Goal: Task Accomplishment & Management: Manage account settings

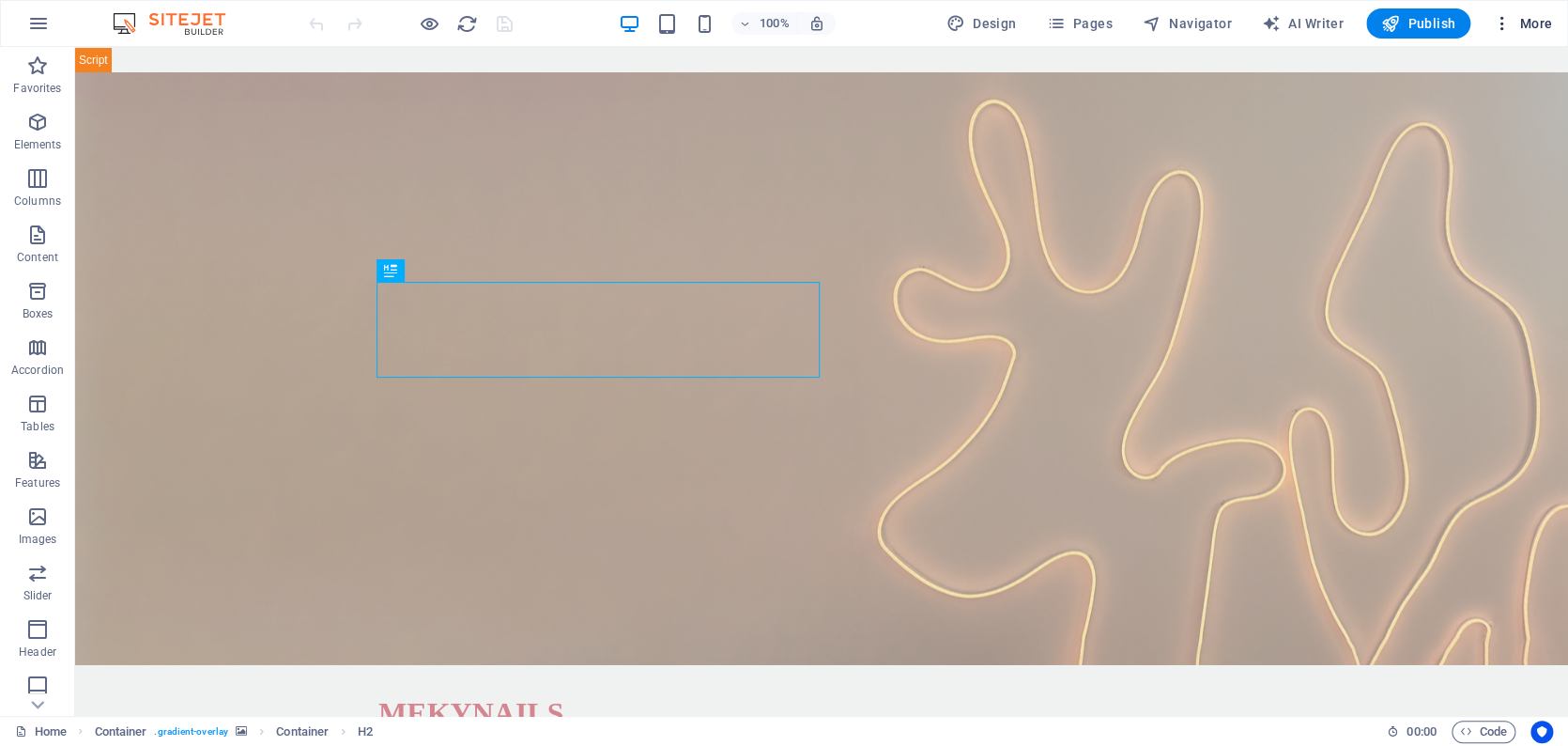
click at [1530, 21] on span "More" at bounding box center [1522, 23] width 59 height 18
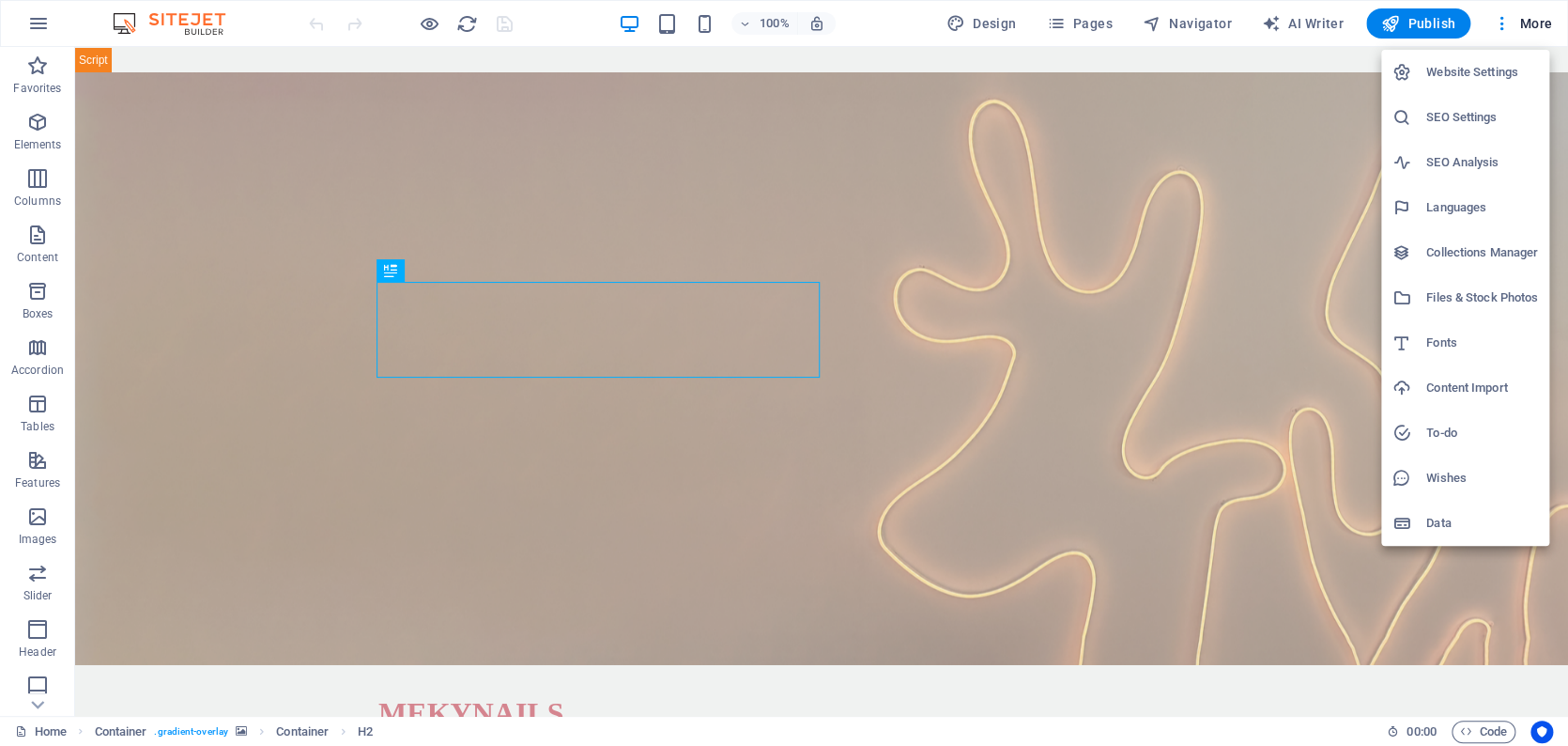
click at [1448, 118] on h6 "SEO Settings" at bounding box center [1482, 117] width 111 height 22
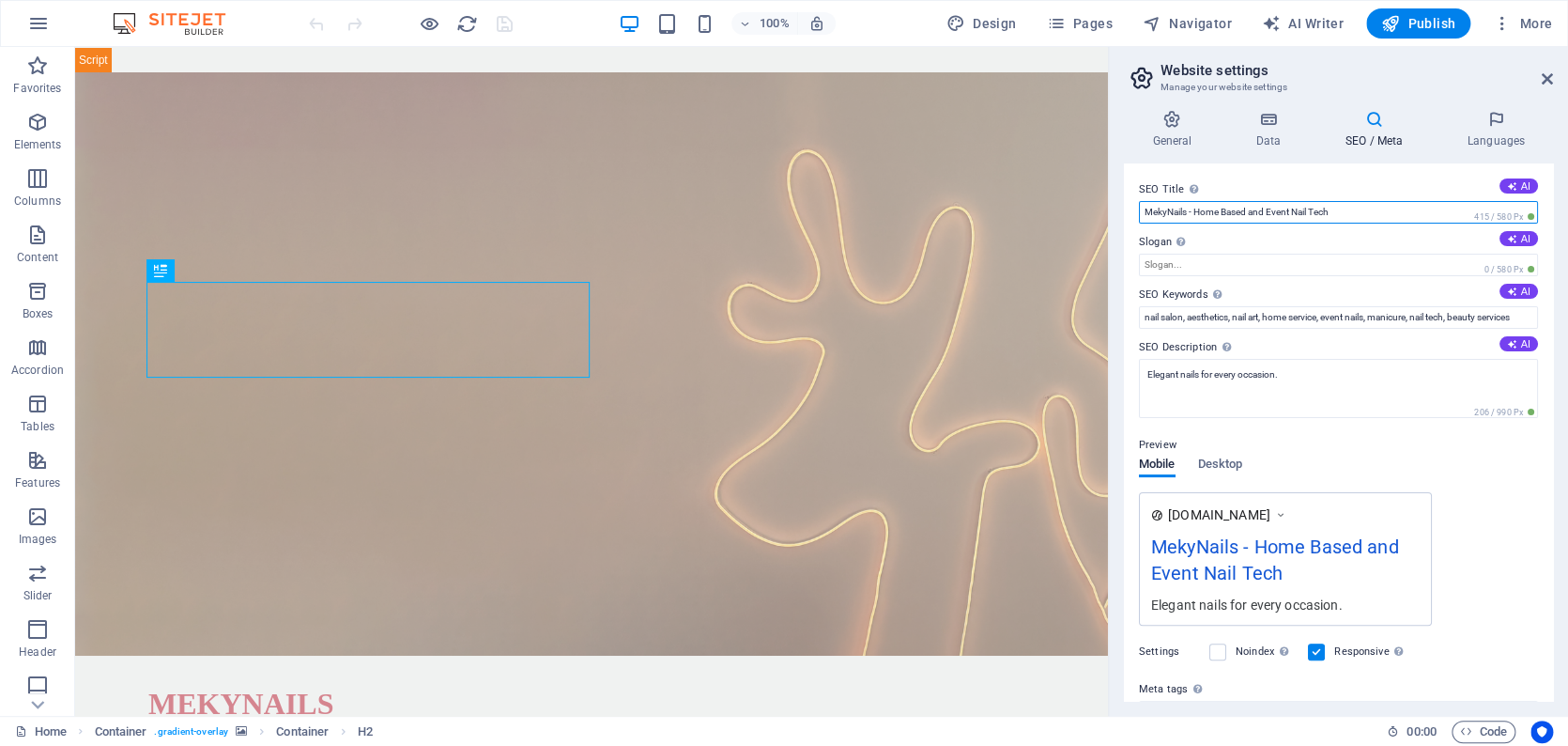
click at [1196, 213] on input "MekyNails - Home Based and Event Nail Tech" at bounding box center [1338, 211] width 399 height 22
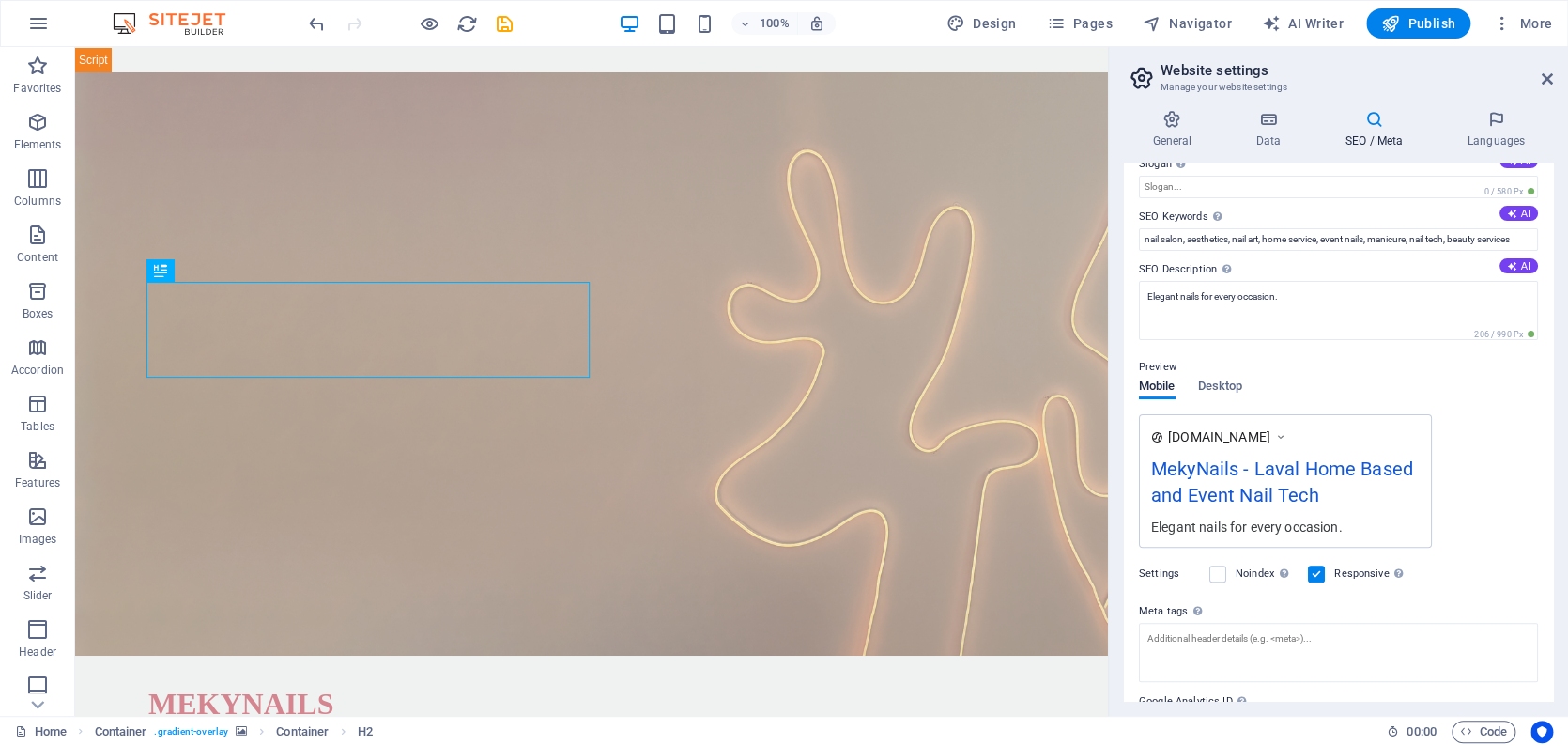
scroll to position [174, 0]
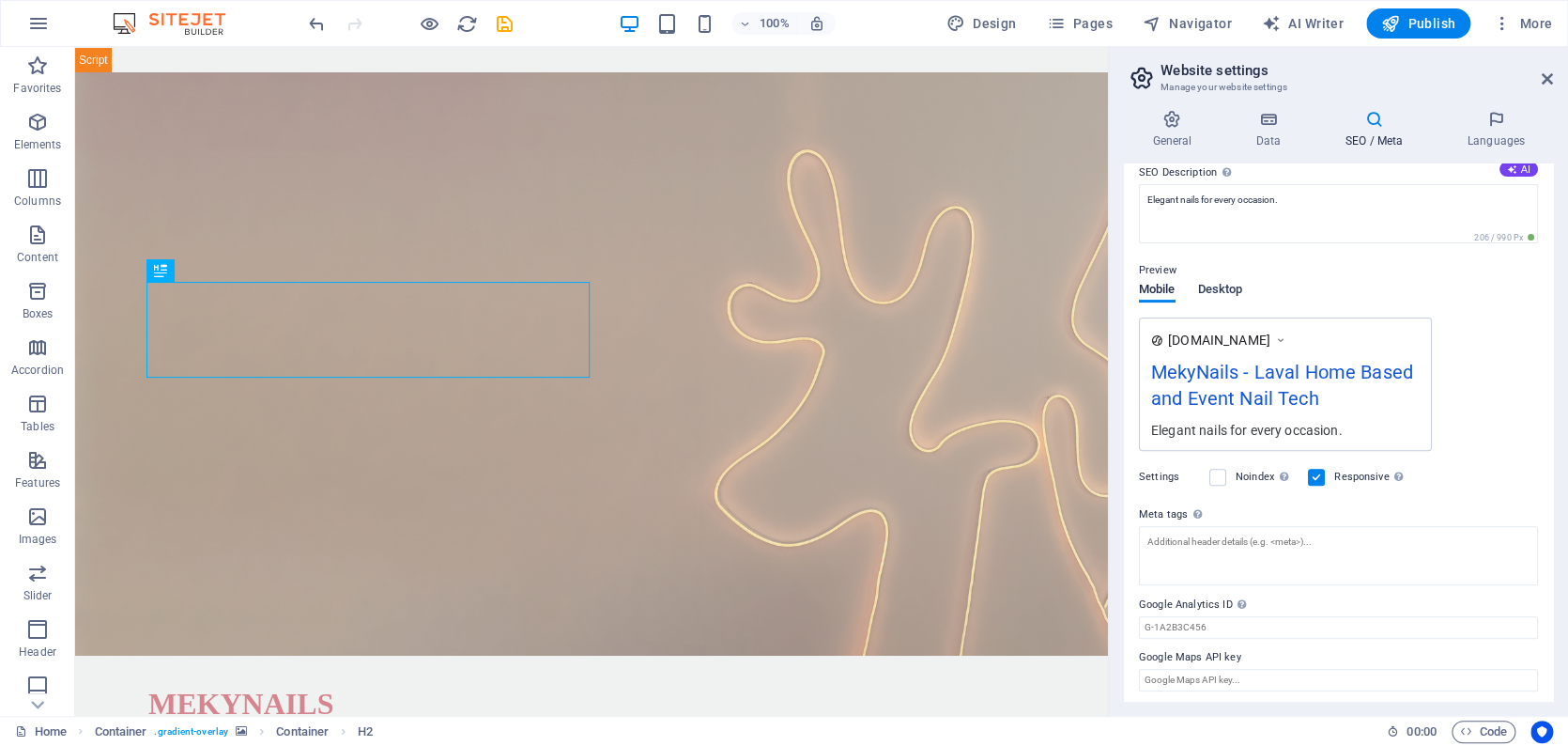
type input "MekyNails - Laval Home Based and Event Nail Tech"
click at [1214, 287] on span "Desktop" at bounding box center [1220, 291] width 46 height 26
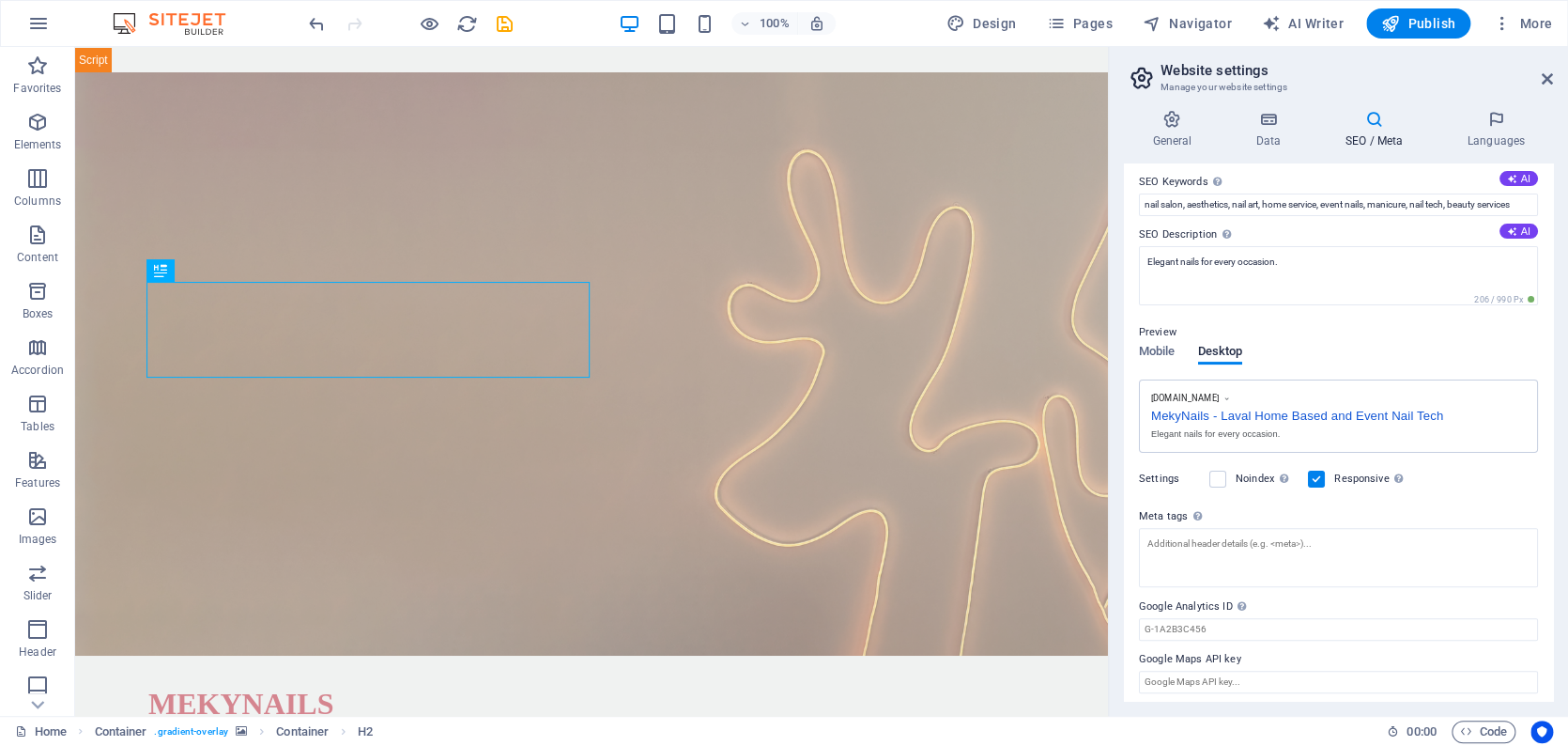
scroll to position [0, 0]
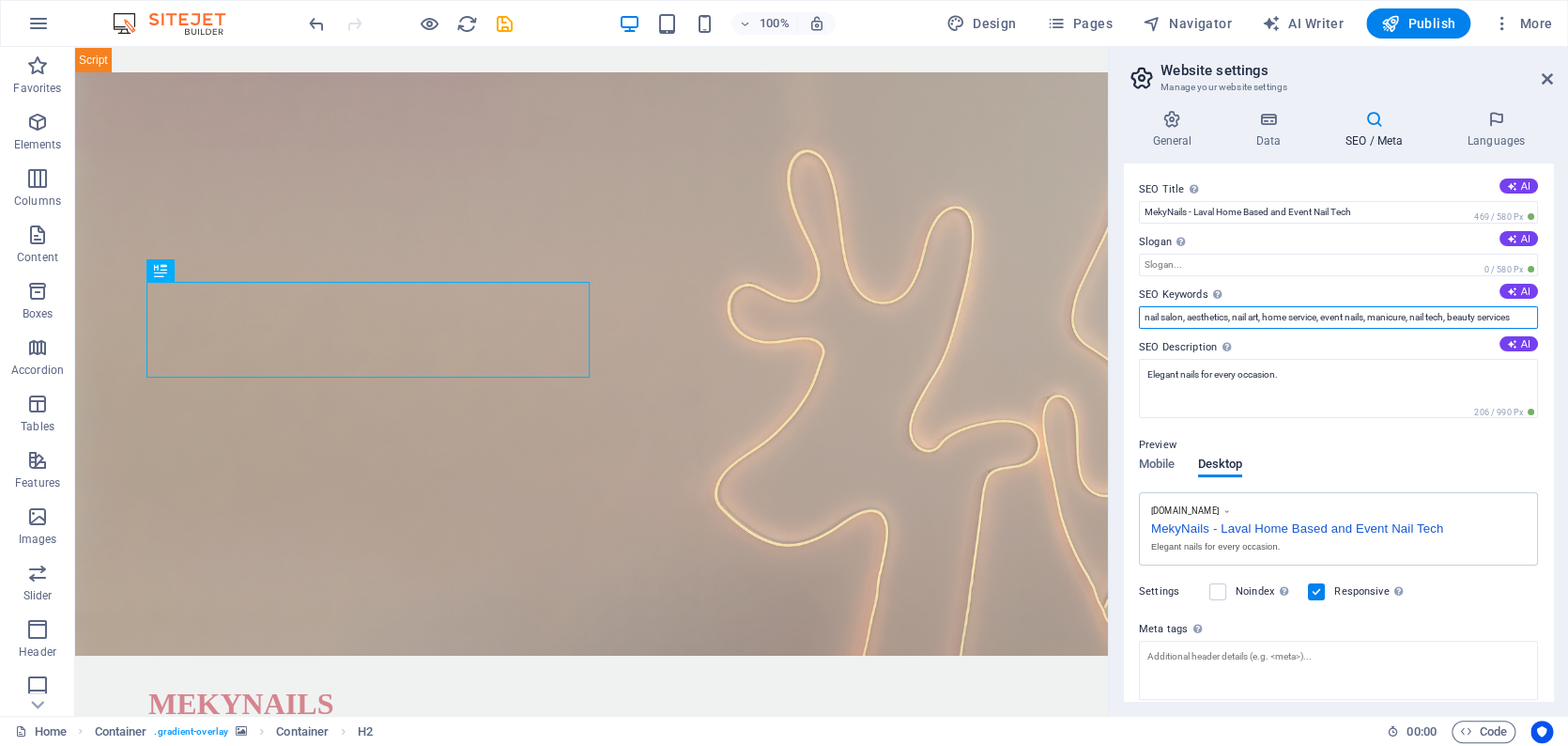
drag, startPoint x: 1145, startPoint y: 318, endPoint x: 1178, endPoint y: 319, distance: 33.0
click at [1145, 318] on input "nail salon, aesthetics, nail art, home service, event nails, manicure, nail tec…" at bounding box center [1338, 317] width 399 height 22
type input "[GEOGRAPHIC_DATA], [GEOGRAPHIC_DATA], nail salon, aesthetics, nail art, home se…"
click at [1513, 237] on icon at bounding box center [1512, 238] width 11 height 11
click at [1514, 231] on button "AI" at bounding box center [1519, 238] width 39 height 16
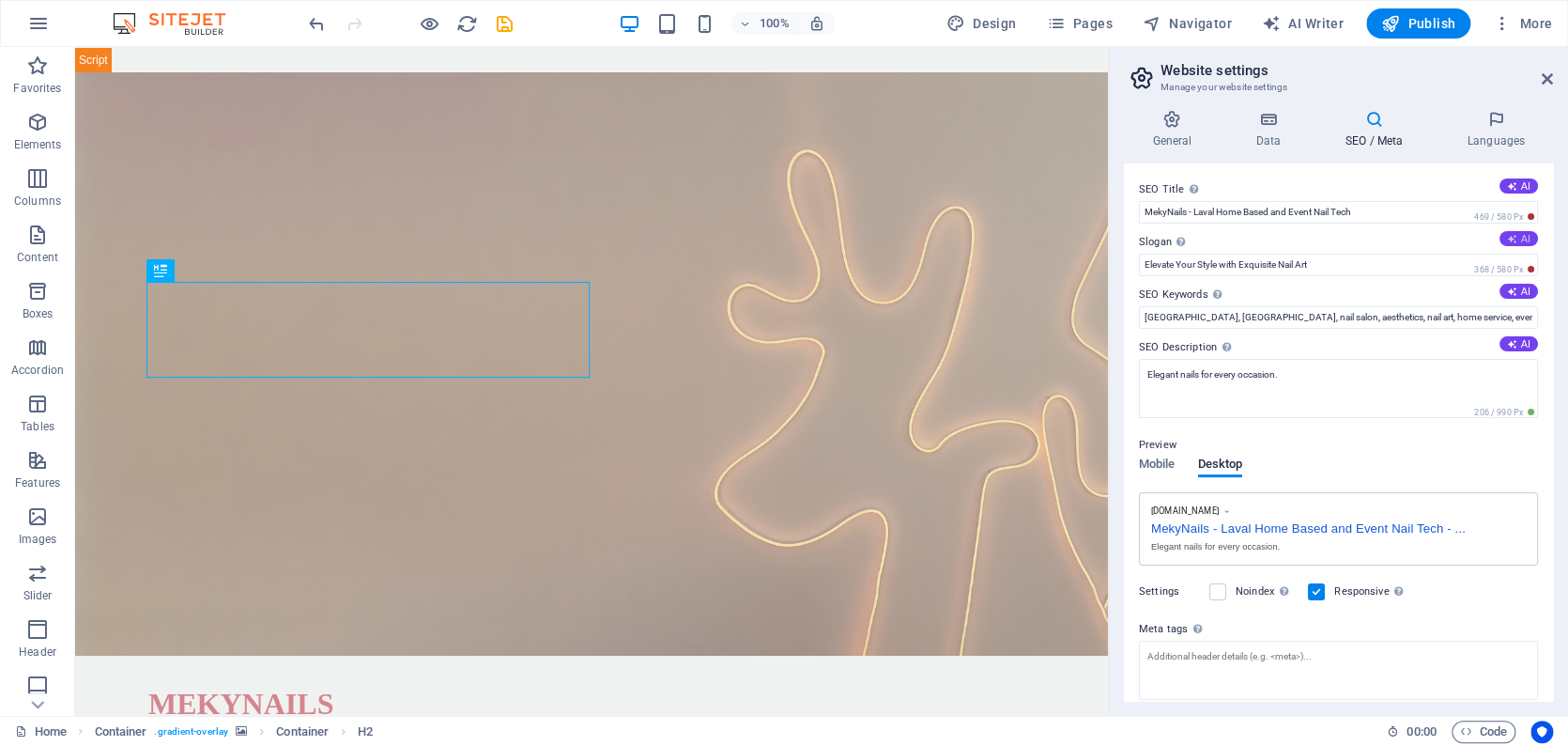
click at [1516, 237] on button "AI" at bounding box center [1519, 238] width 39 height 16
click at [1515, 237] on button "AI" at bounding box center [1519, 238] width 39 height 16
type input "Elevate Your Style with Custom Nail Art"
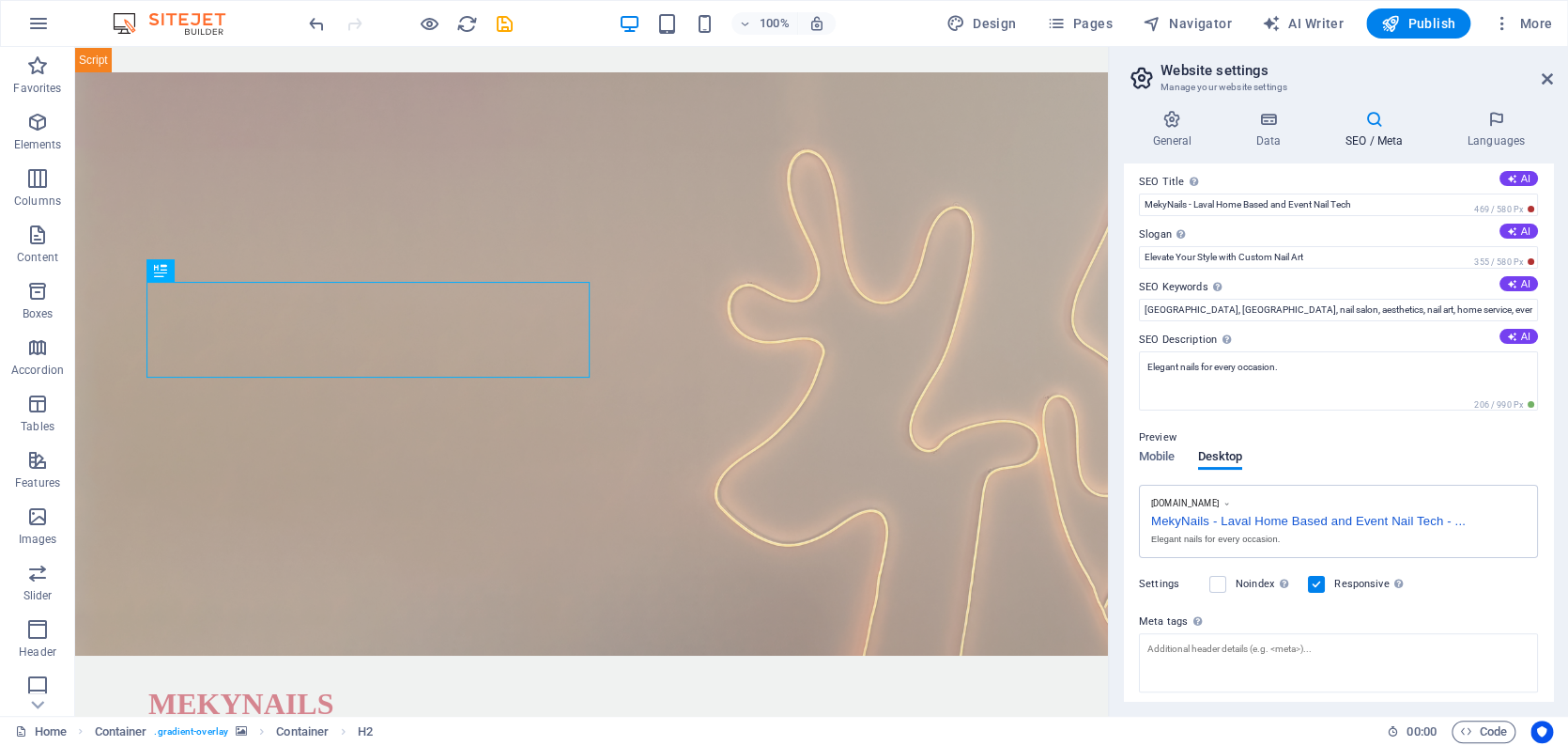
scroll to position [78, 0]
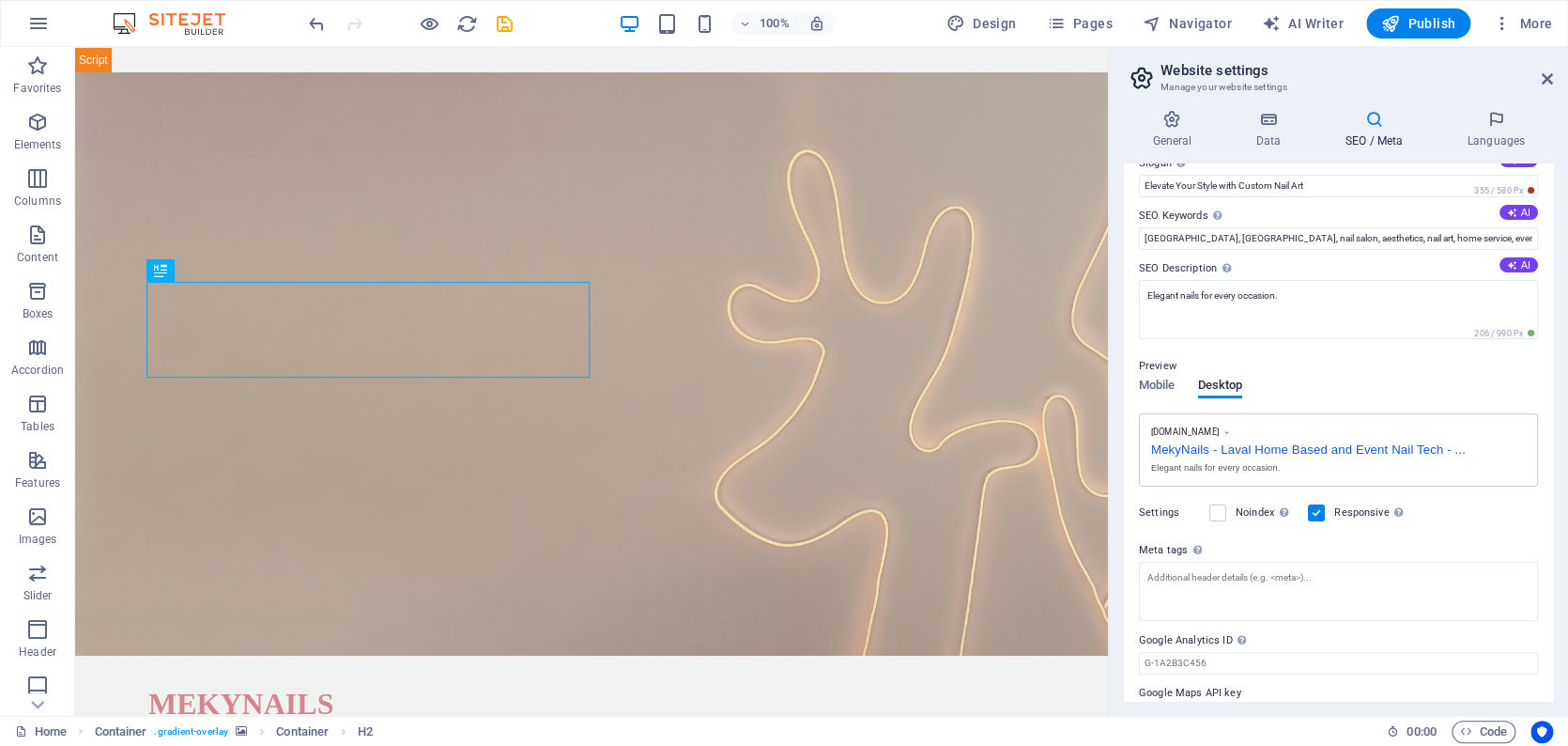
click at [1477, 508] on div "Settings Noindex Instruct search engines to exclude this website from search re…" at bounding box center [1338, 513] width 399 height 52
click at [1450, 510] on div "Settings Noindex Instruct search engines to exclude this website from search re…" at bounding box center [1338, 513] width 399 height 52
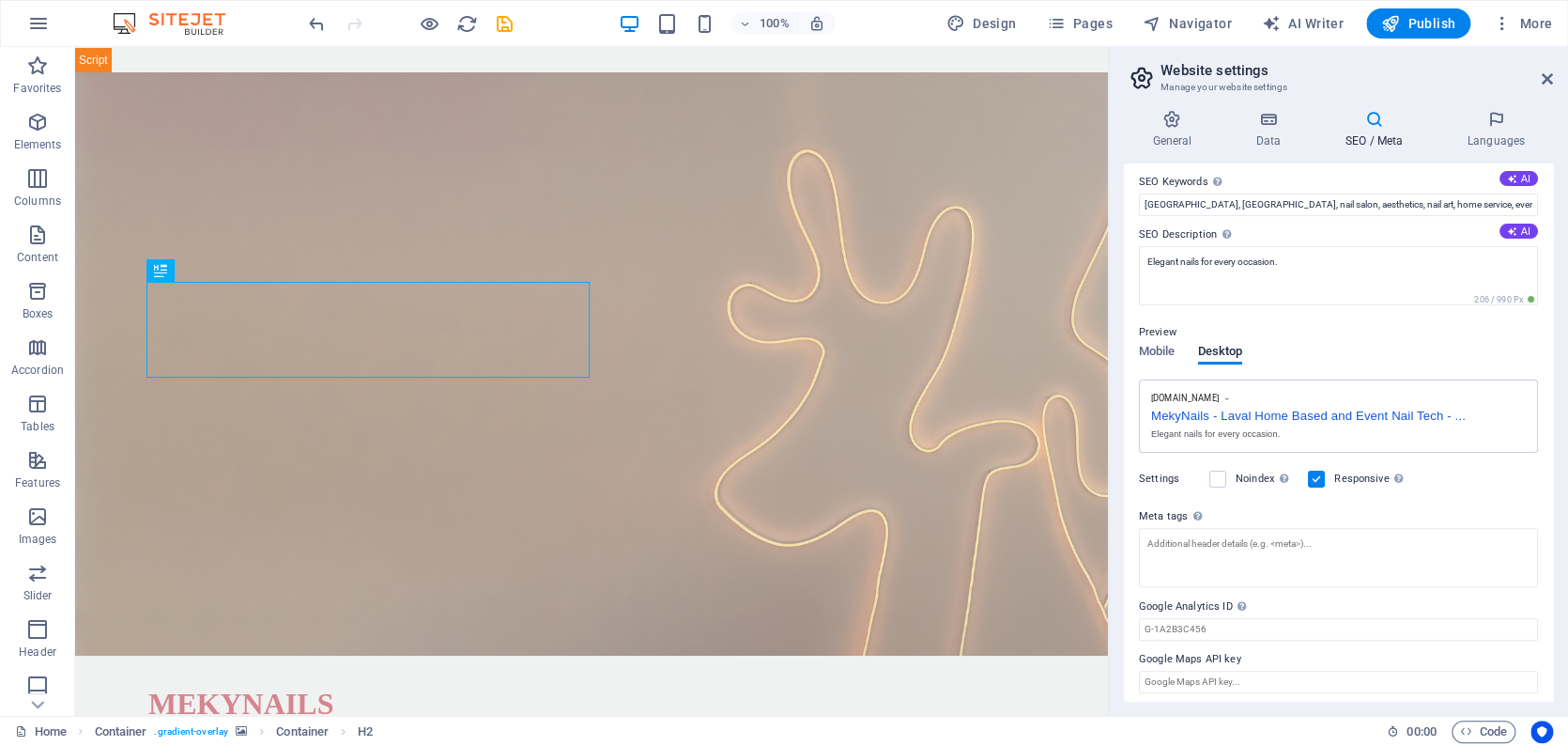
scroll to position [0, 0]
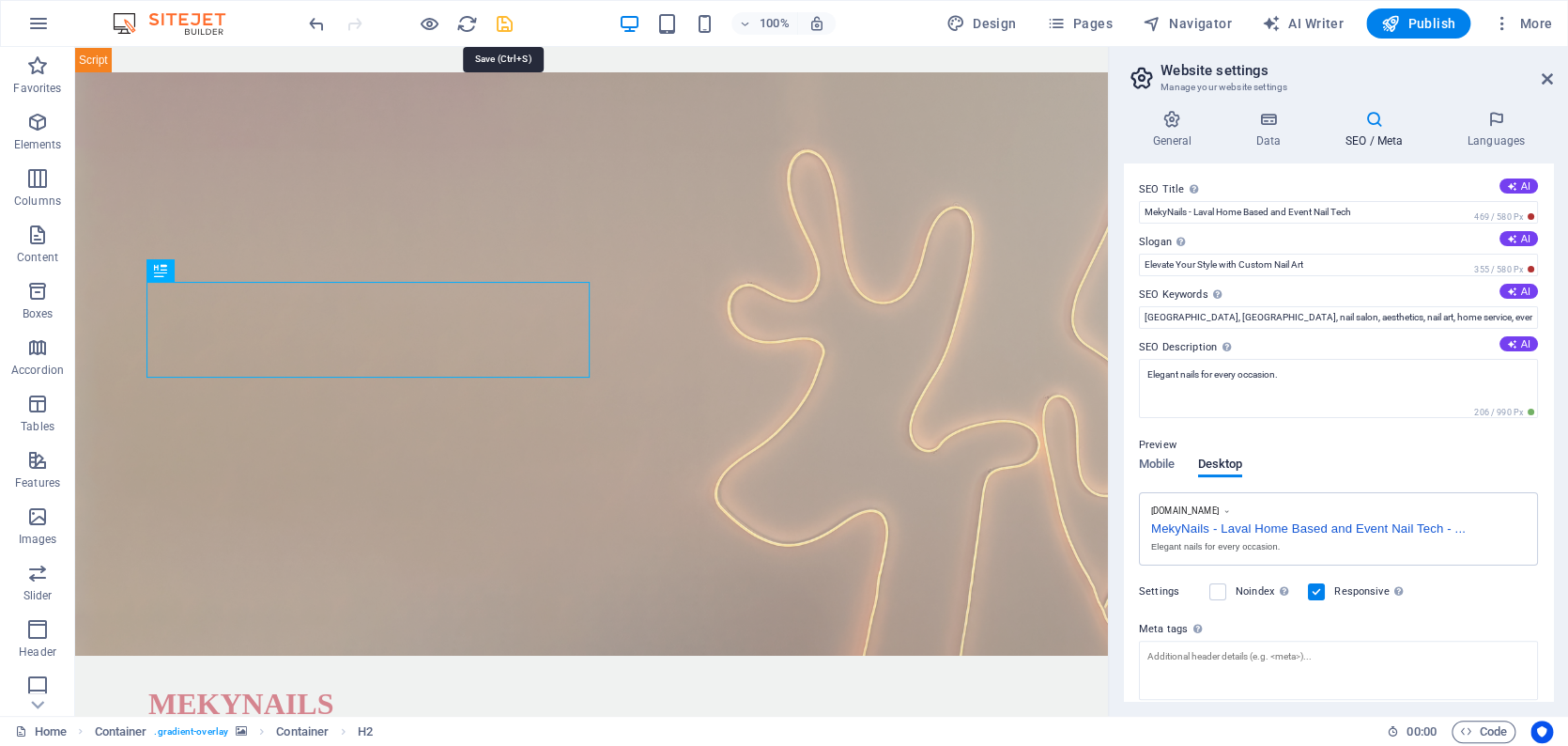
click at [502, 18] on icon "save" at bounding box center [505, 24] width 21 height 21
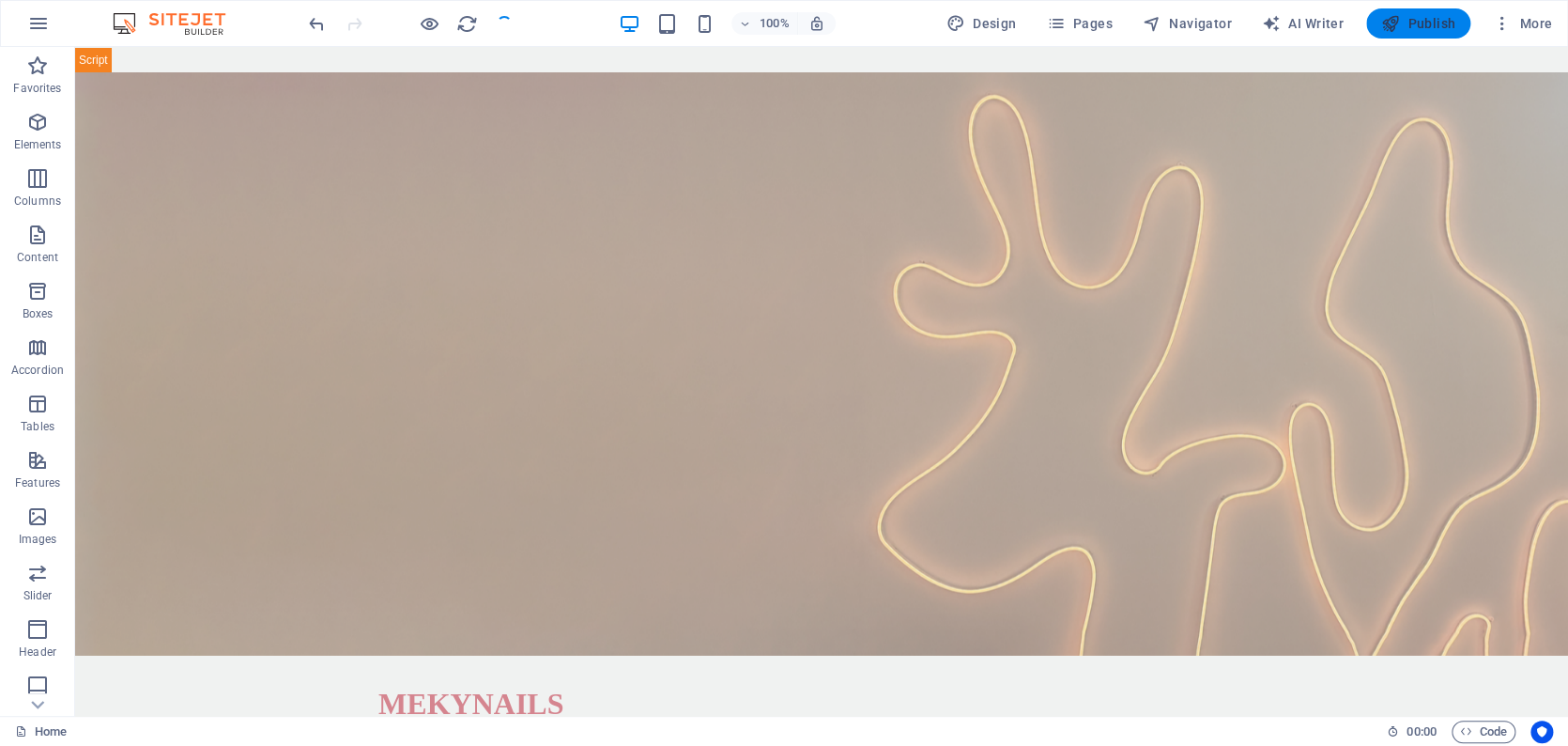
click at [1438, 30] on span "Publish" at bounding box center [1418, 23] width 75 height 18
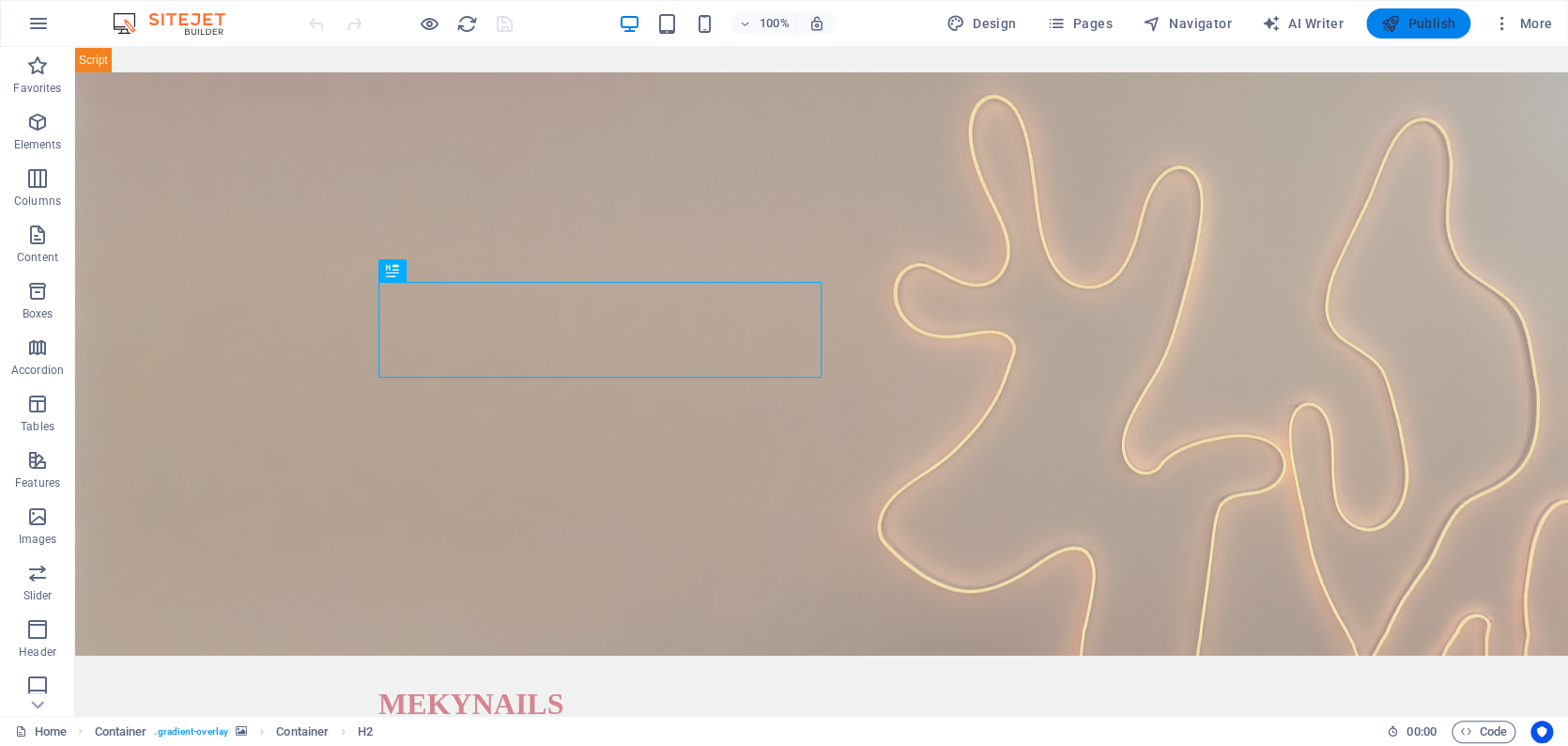
click at [1421, 30] on span "Publish" at bounding box center [1418, 23] width 75 height 18
click at [1107, 29] on span "Pages" at bounding box center [1079, 23] width 66 height 18
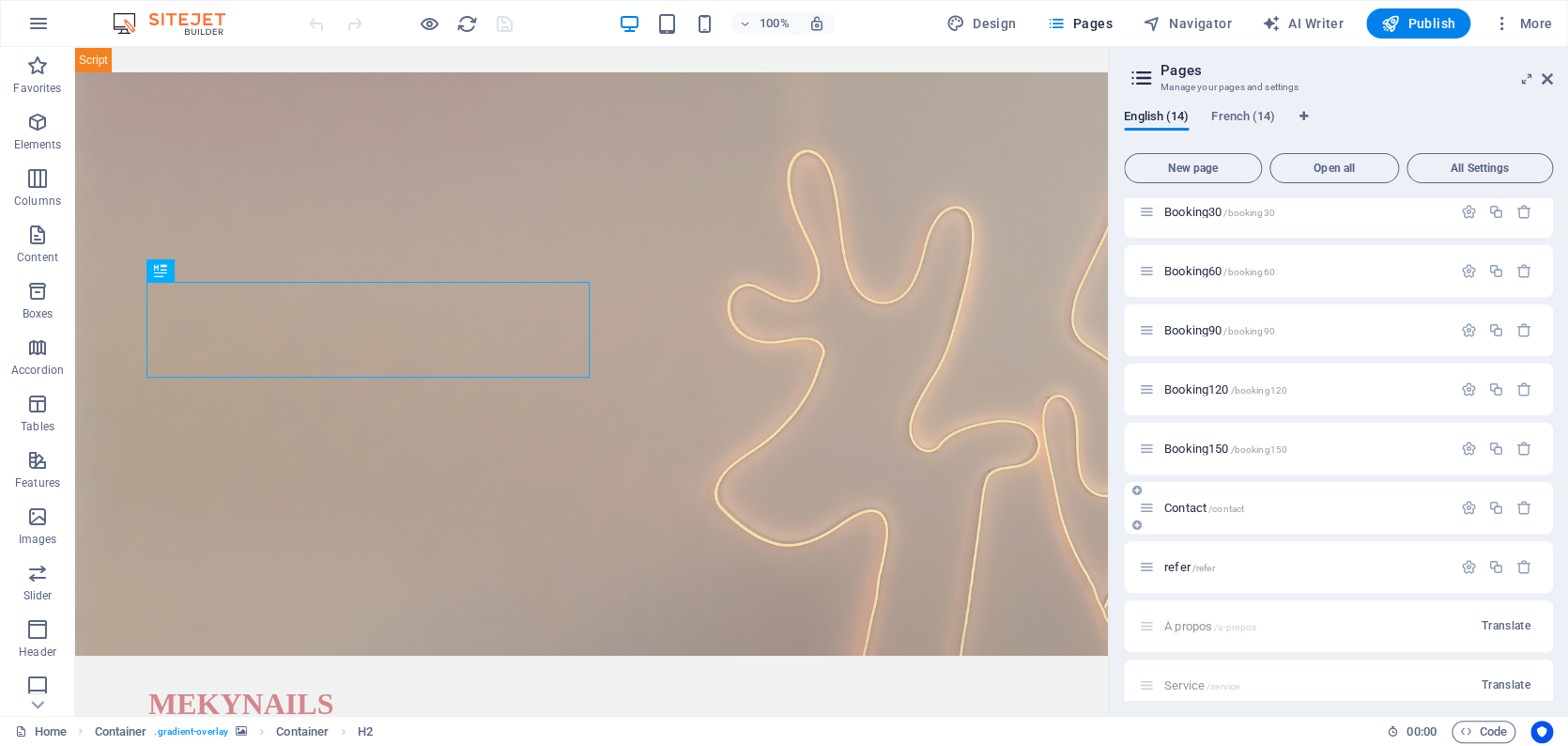
scroll to position [484, 0]
click at [1176, 501] on div "refer /refer" at bounding box center [1295, 509] width 313 height 21
click at [1176, 507] on span "refer /refer" at bounding box center [1189, 509] width 50 height 15
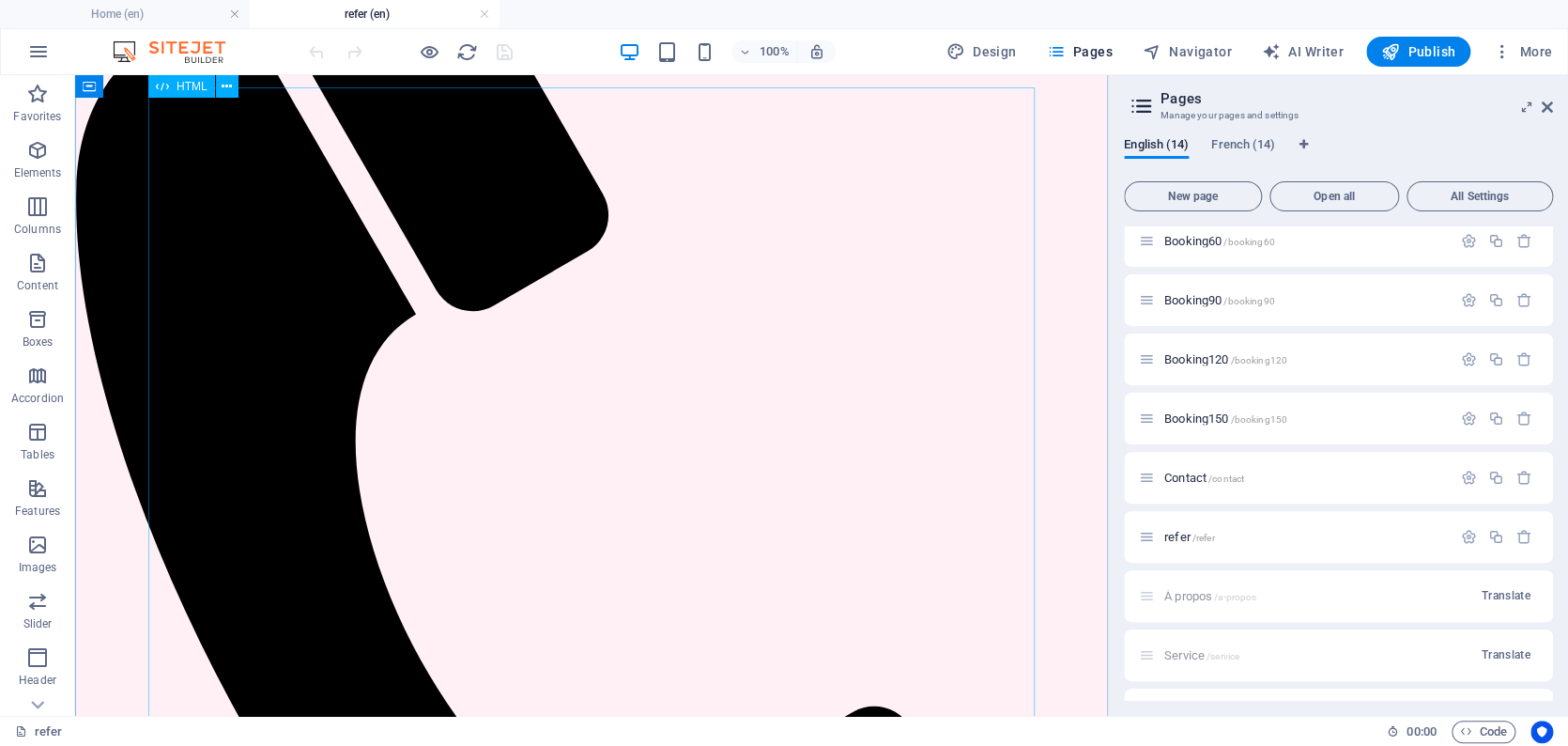
scroll to position [0, 0]
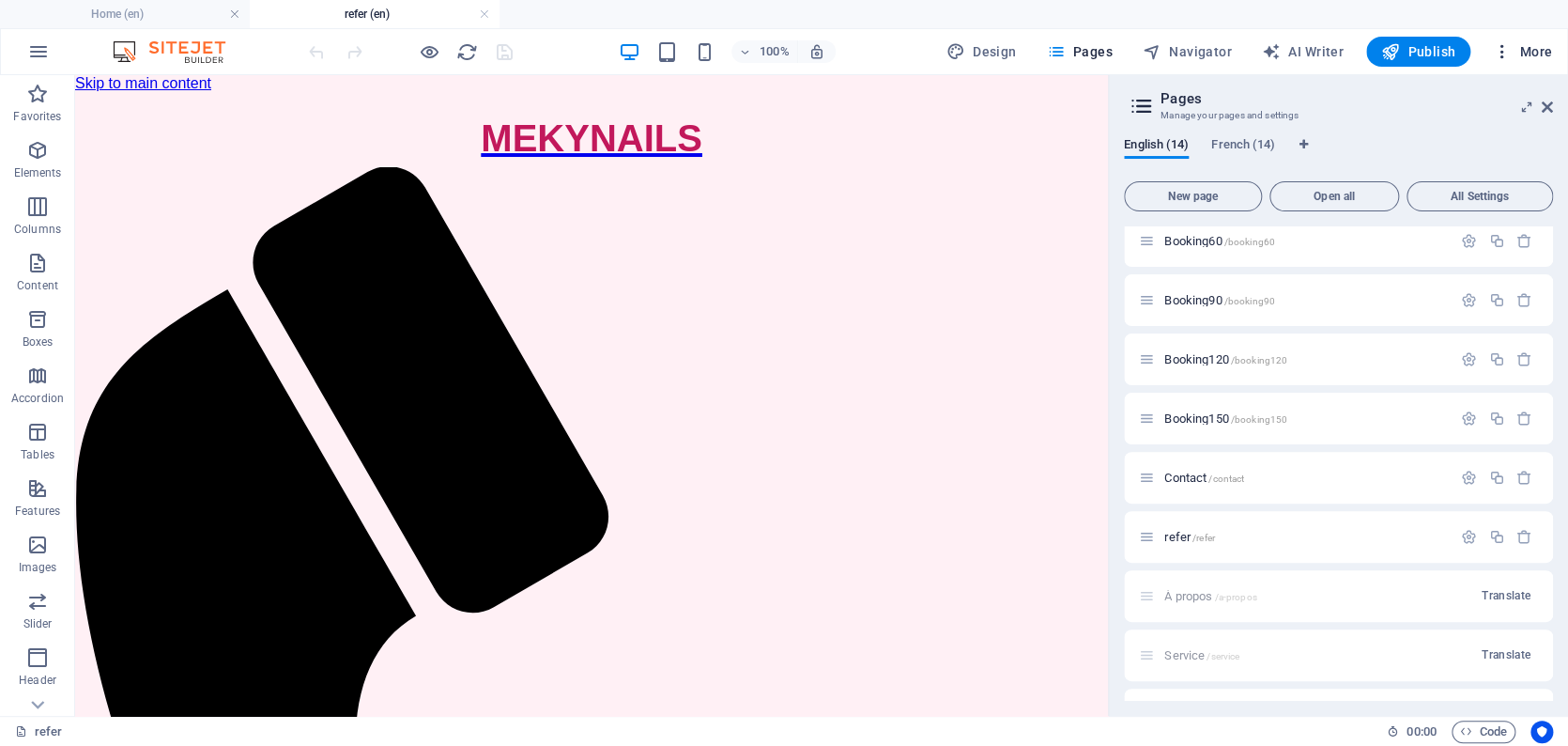
click at [1531, 50] on span "More" at bounding box center [1522, 51] width 59 height 18
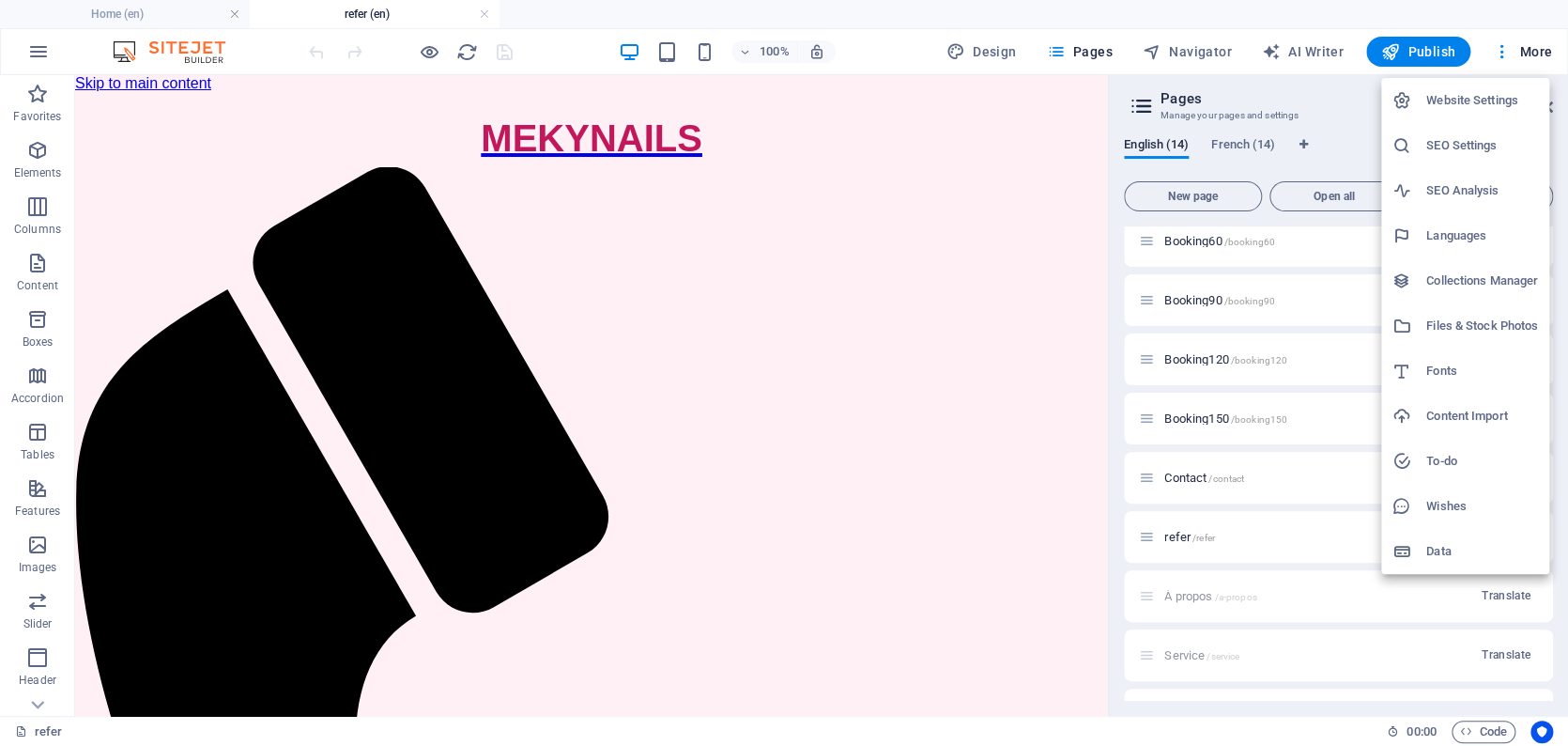
click at [1446, 139] on h6 "SEO Settings" at bounding box center [1482, 145] width 111 height 22
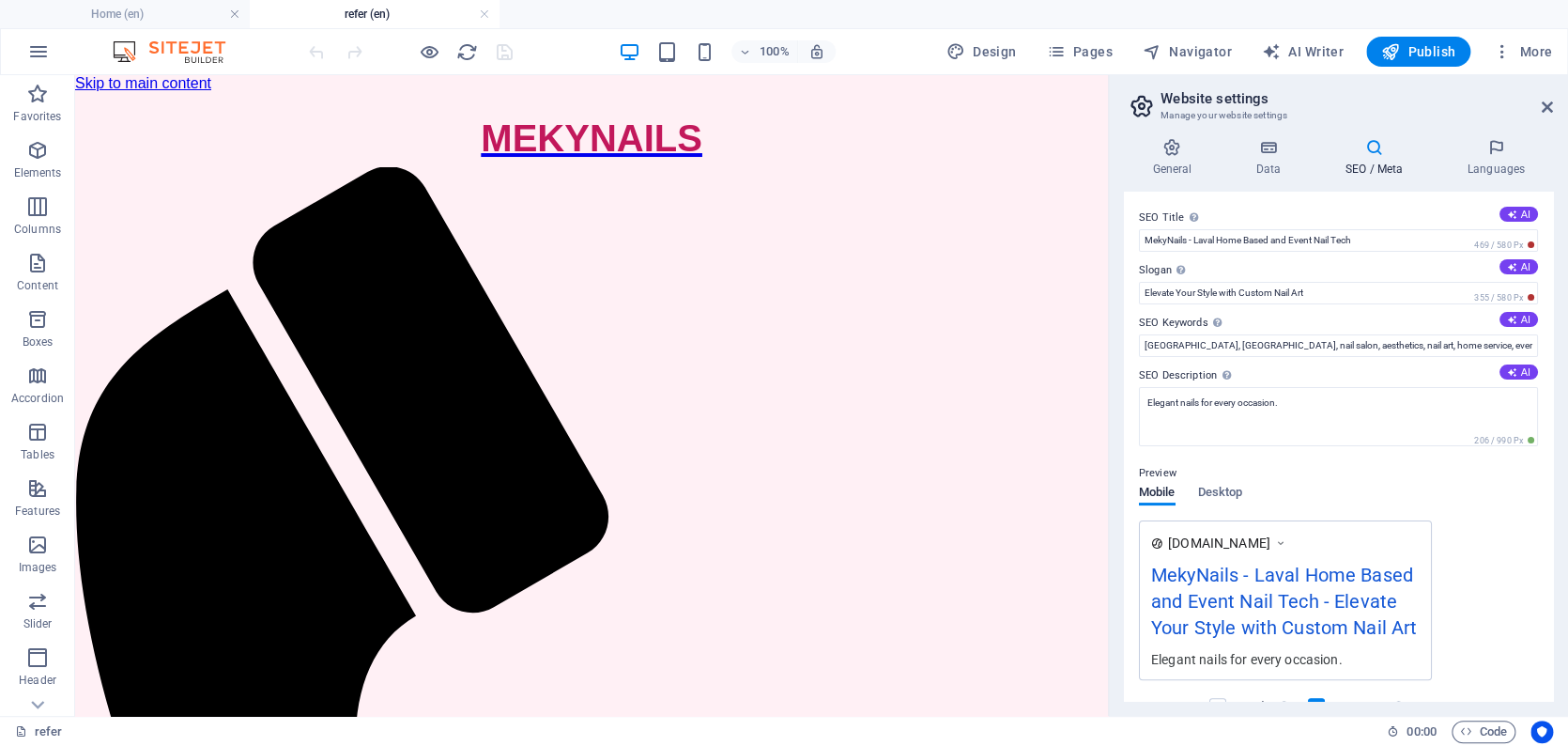
click at [1370, 164] on h4 "SEO / Meta" at bounding box center [1377, 158] width 122 height 40
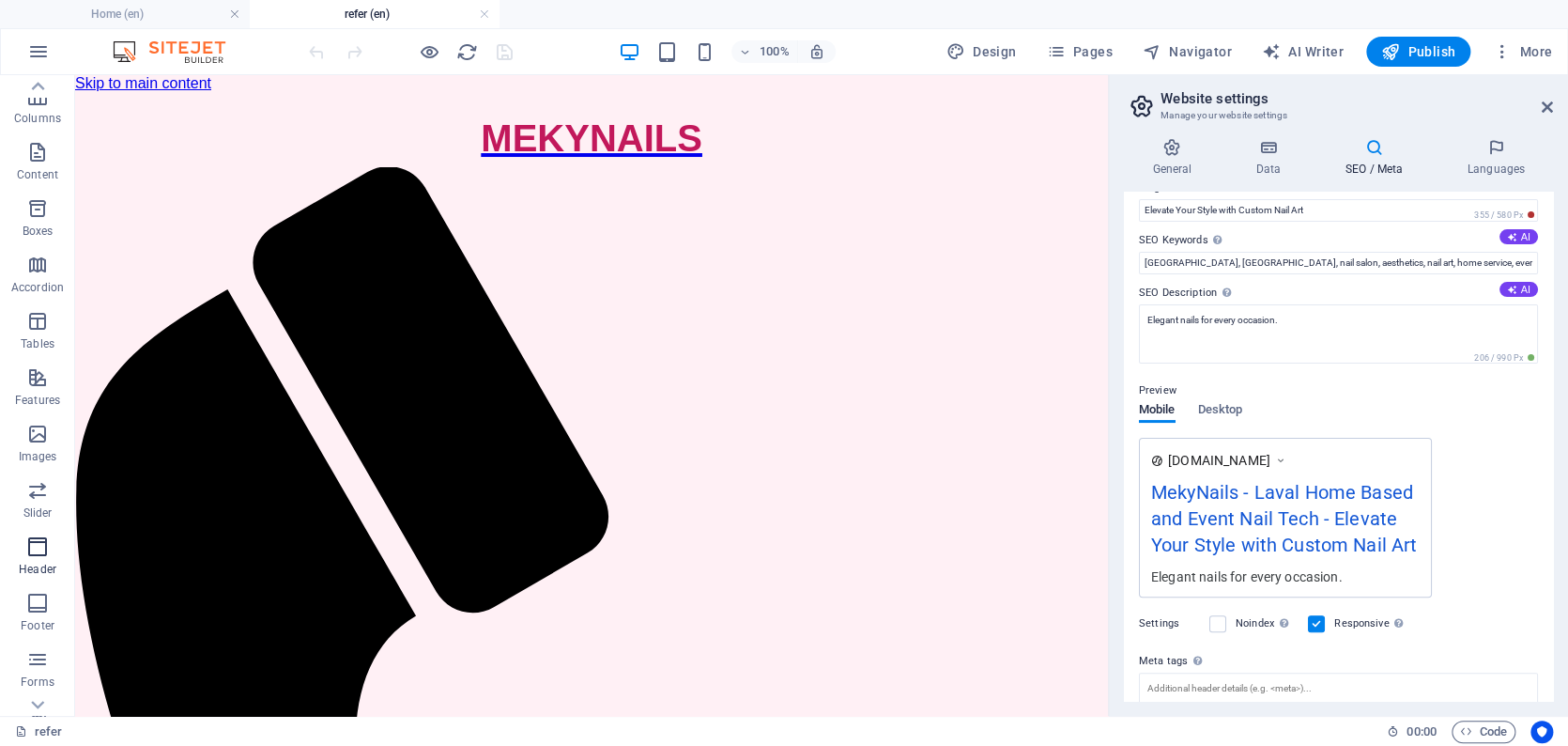
scroll to position [205, 0]
click at [1519, 61] on button "More" at bounding box center [1522, 51] width 75 height 30
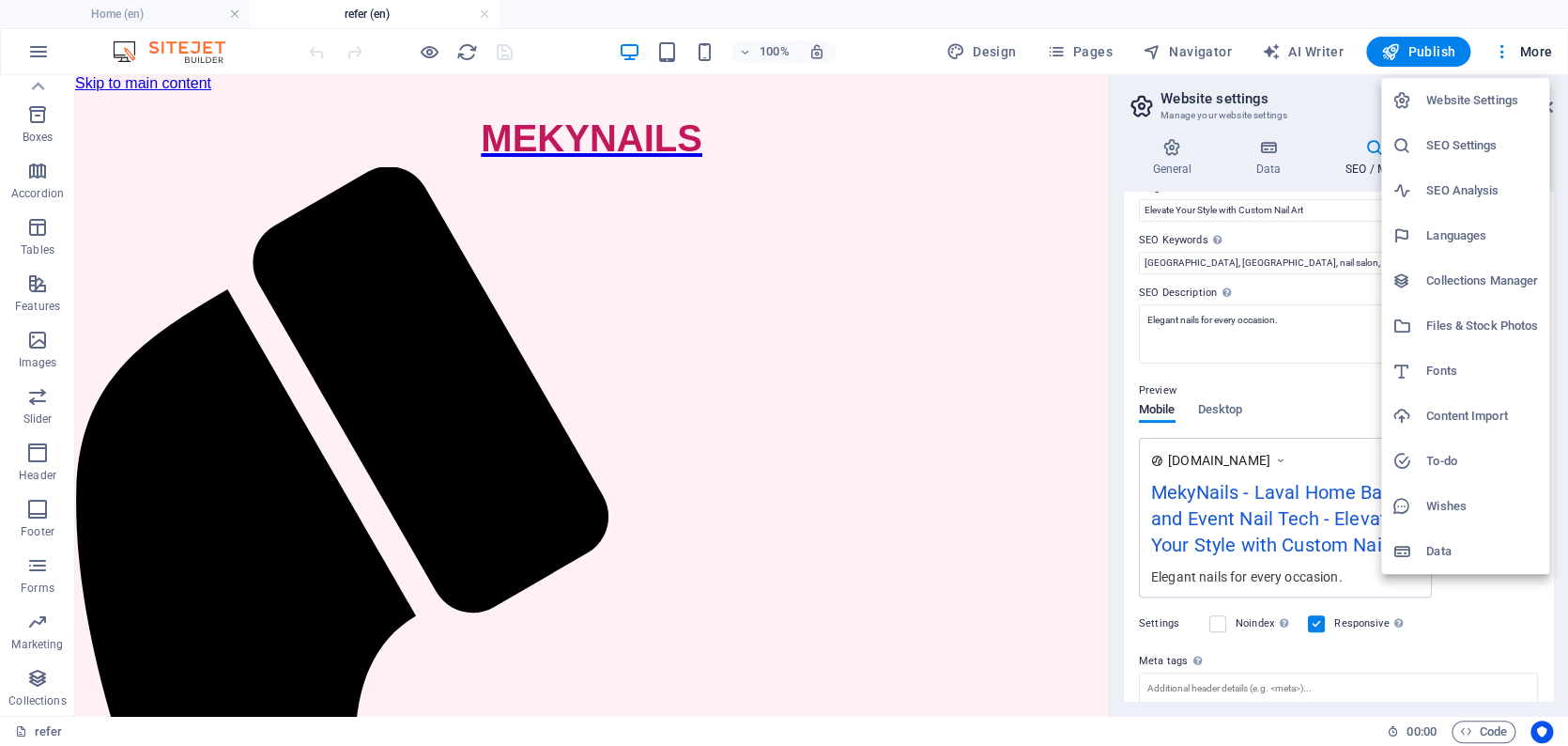
click at [1457, 329] on h6 "Files & Stock Photos" at bounding box center [1482, 326] width 111 height 22
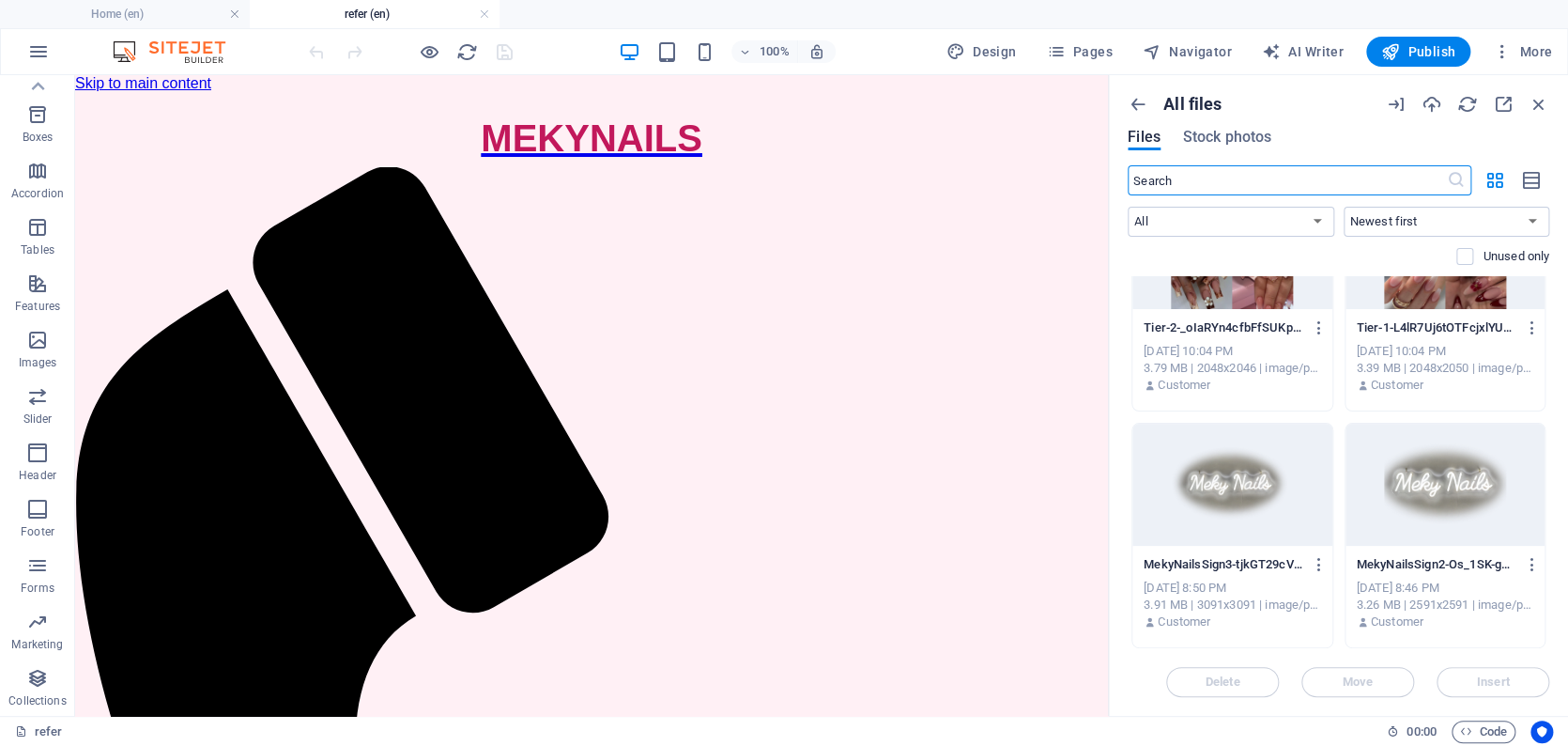
scroll to position [0, 0]
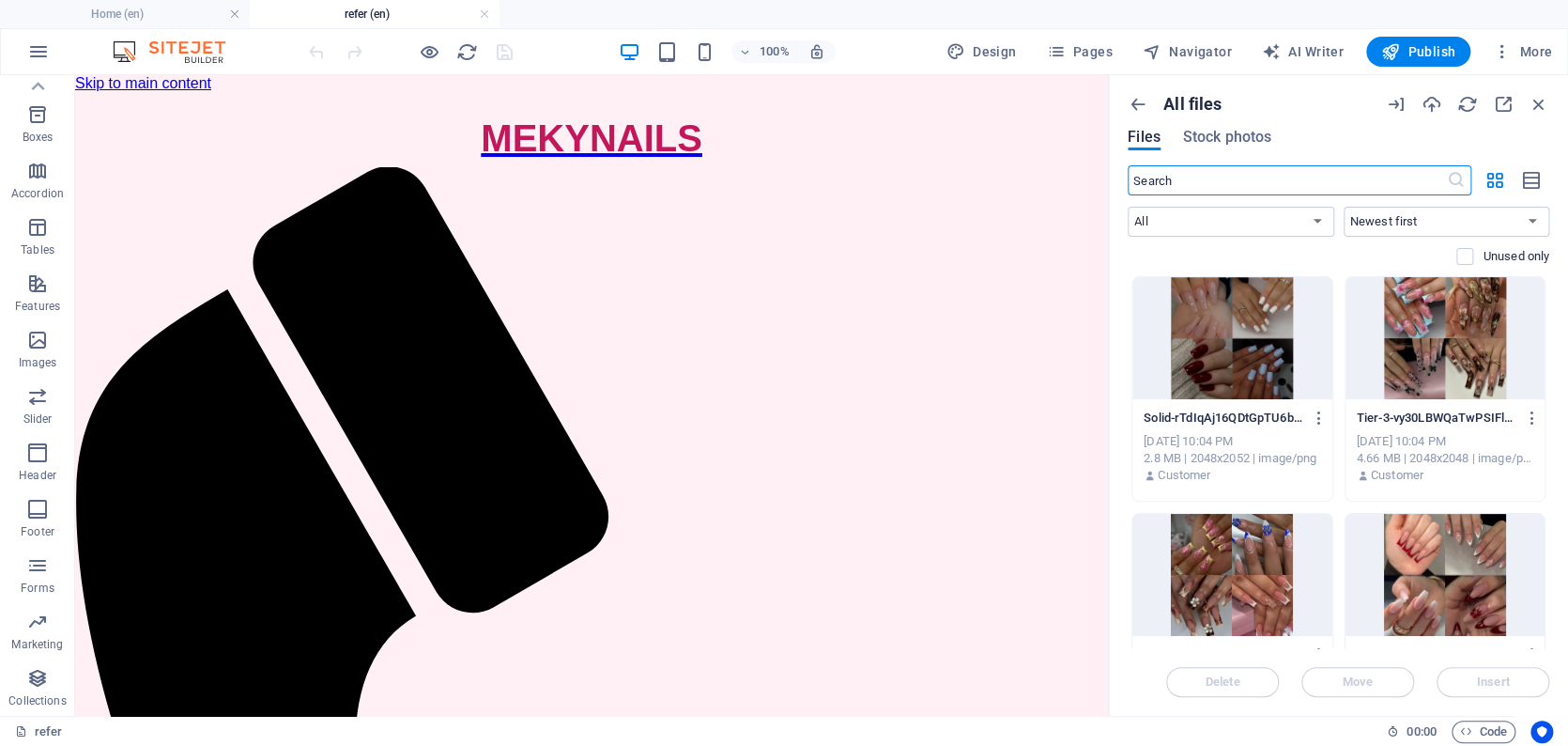
click at [1506, 139] on div "Files Stock photos" at bounding box center [1337, 140] width 421 height 20
click at [1469, 107] on icon "button" at bounding box center [1467, 104] width 20 height 20
